Goal: Submit feedback/report problem: Submit feedback/report problem

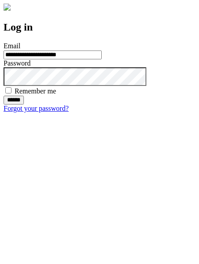
type input "**********"
click at [24, 104] on input "******" at bounding box center [14, 100] width 20 height 9
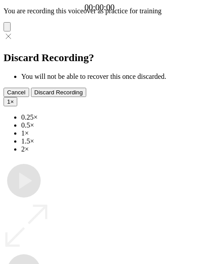
type input "**********"
